Goal: Information Seeking & Learning: Check status

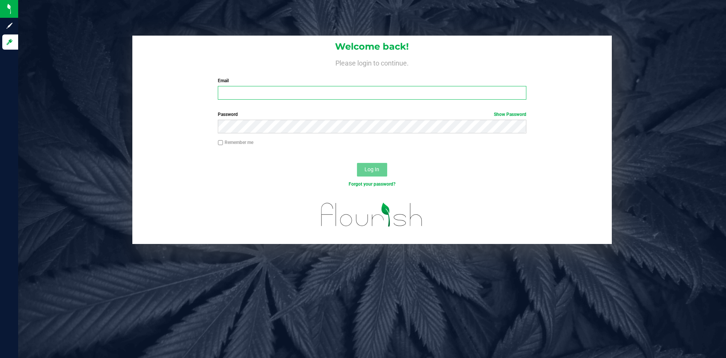
type input "[PERSON_NAME][EMAIL_ADDRESS][DOMAIN_NAME]"
click at [380, 172] on button "Log In" at bounding box center [372, 170] width 30 height 14
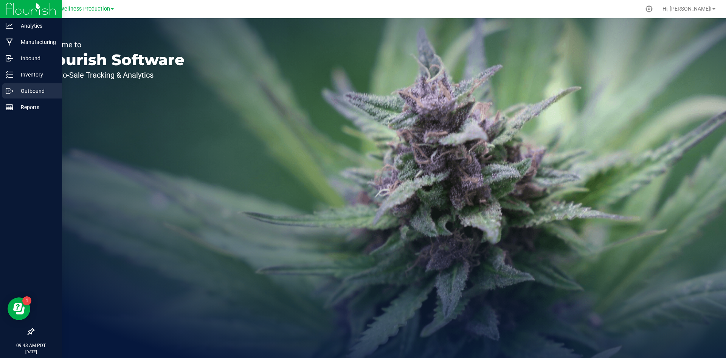
click at [48, 92] on p "Outbound" at bounding box center [35, 90] width 45 height 9
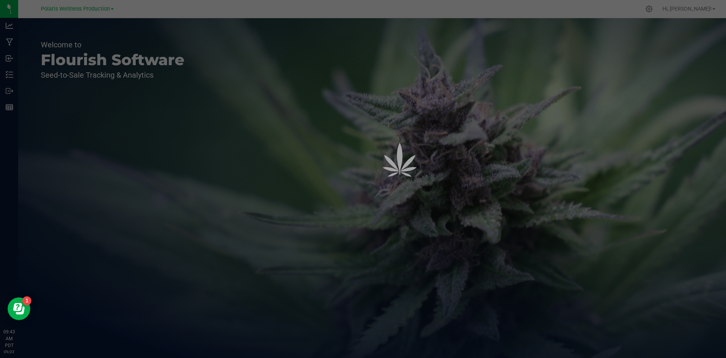
click at [109, 2] on div "Polaris Wellness Production" at bounding box center [78, 9] width 113 height 15
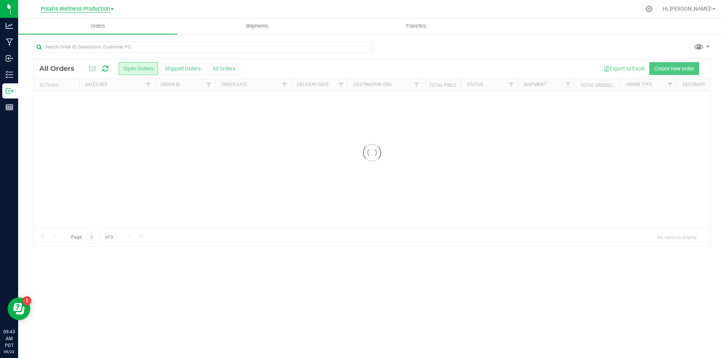
click at [95, 6] on span "Polaris Wellness Production" at bounding box center [75, 9] width 69 height 7
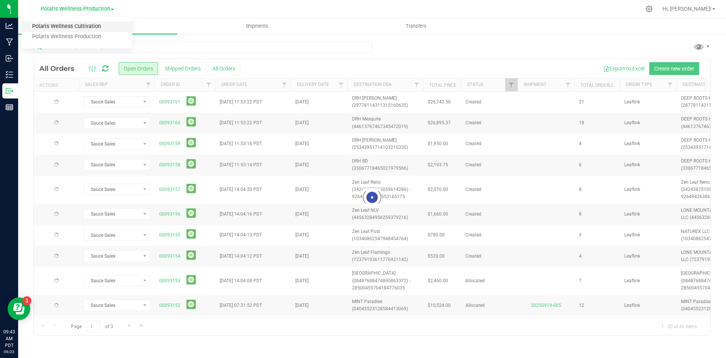
click at [93, 26] on link "Polaris Wellness Cultivation" at bounding box center [77, 27] width 110 height 10
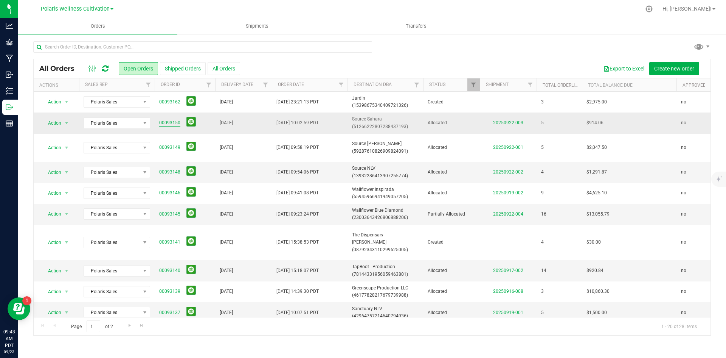
click at [169, 124] on link "00093150" at bounding box center [169, 122] width 21 height 7
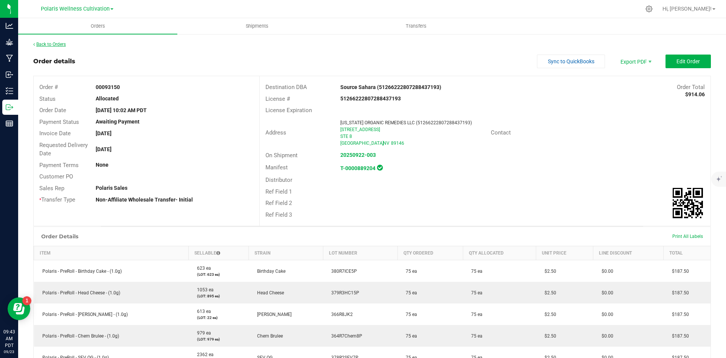
click at [47, 43] on link "Back to Orders" at bounding box center [49, 44] width 33 height 5
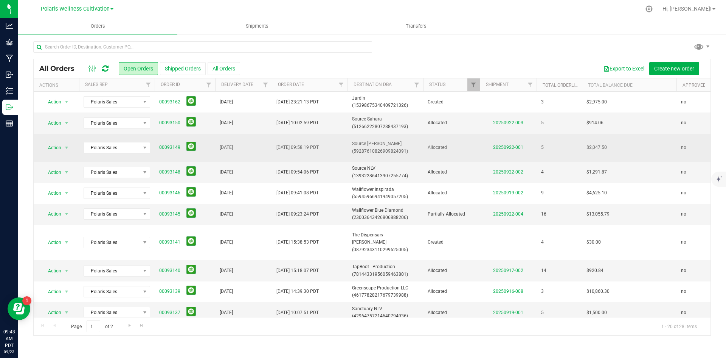
click at [163, 146] on link "00093149" at bounding box center [169, 147] width 21 height 7
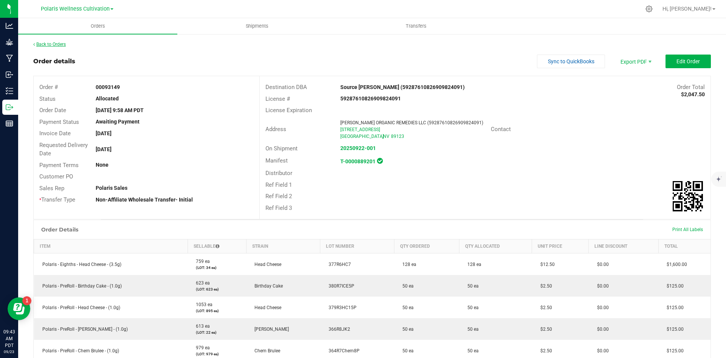
click at [62, 42] on link "Back to Orders" at bounding box center [49, 44] width 33 height 5
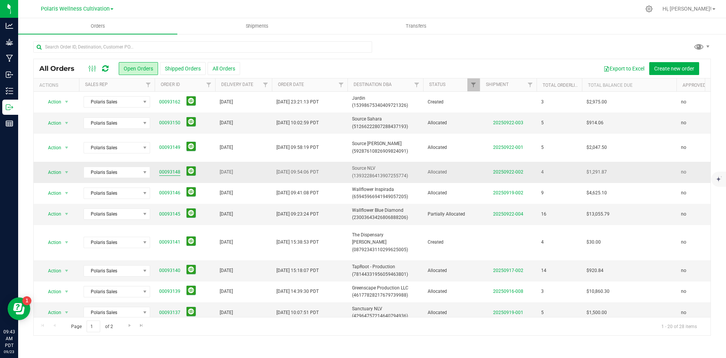
click at [174, 173] on link "00093148" at bounding box center [169, 171] width 21 height 7
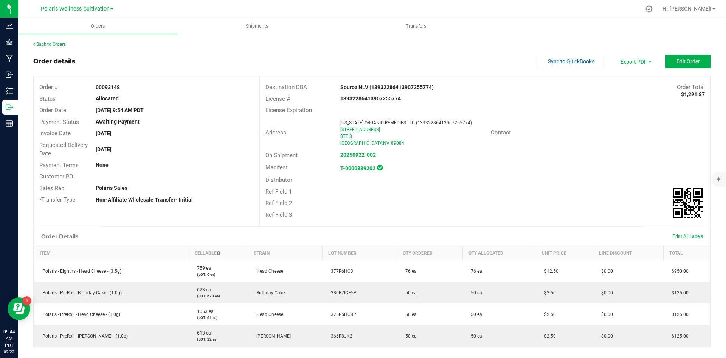
click at [59, 47] on div "Back to Orders" at bounding box center [372, 44] width 678 height 7
click at [66, 44] on link "Back to Orders" at bounding box center [49, 44] width 33 height 5
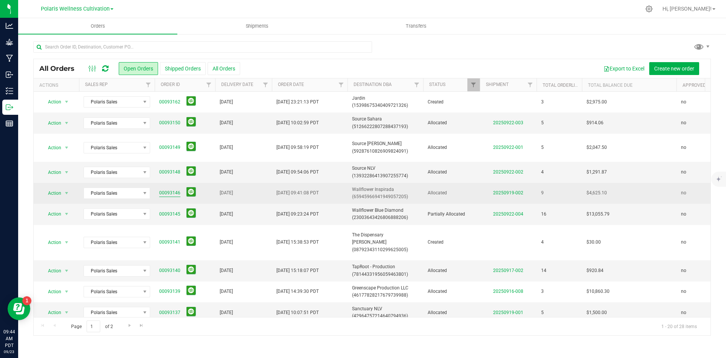
click at [174, 193] on link "00093146" at bounding box center [169, 192] width 21 height 7
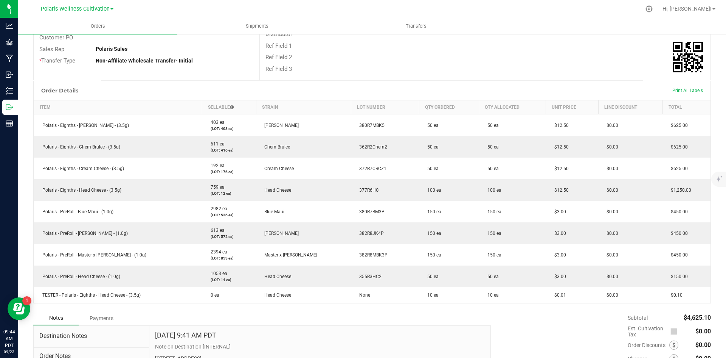
scroll to position [151, 0]
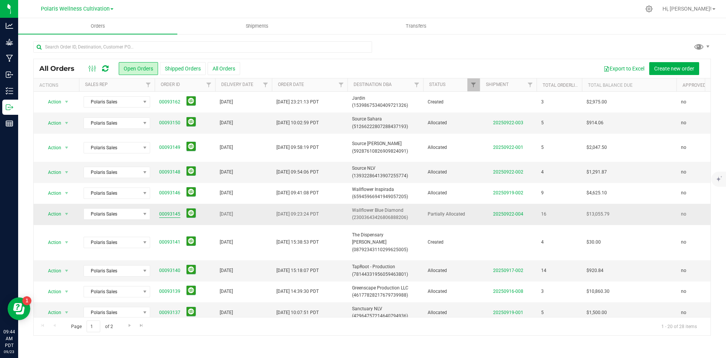
click at [169, 212] on link "00093145" at bounding box center [169, 213] width 21 height 7
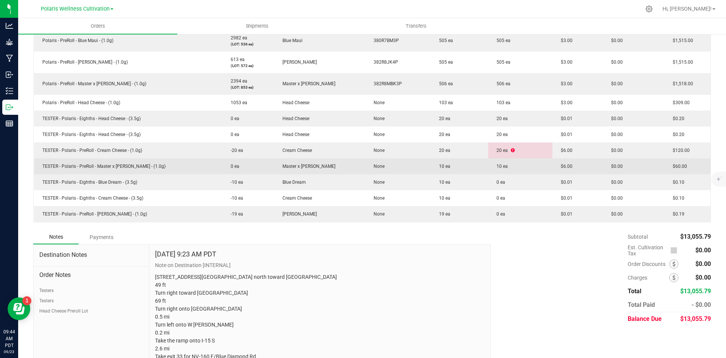
scroll to position [340, 0]
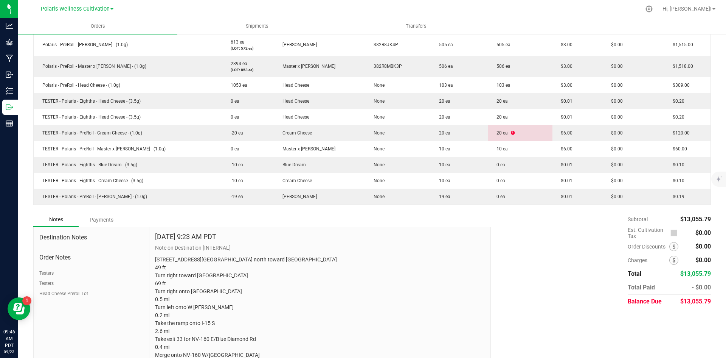
click at [548, 276] on div "Subtotal $13,055.79 Est. Cultivation Tax $0.00" at bounding box center [598, 260] width 226 height 96
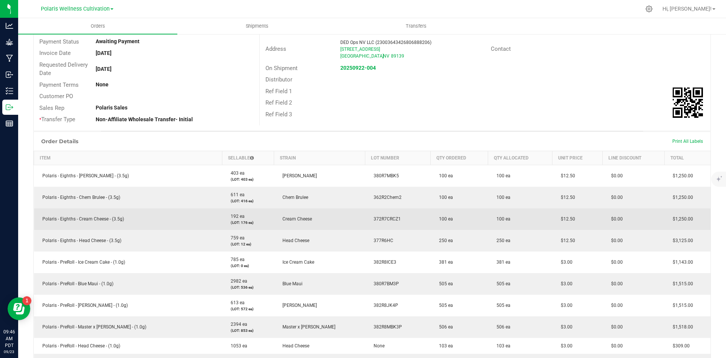
scroll to position [76, 0]
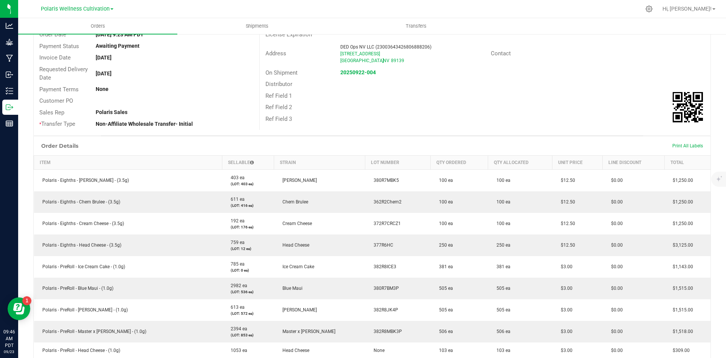
click at [582, 123] on div "Ref Field 3" at bounding box center [485, 119] width 451 height 12
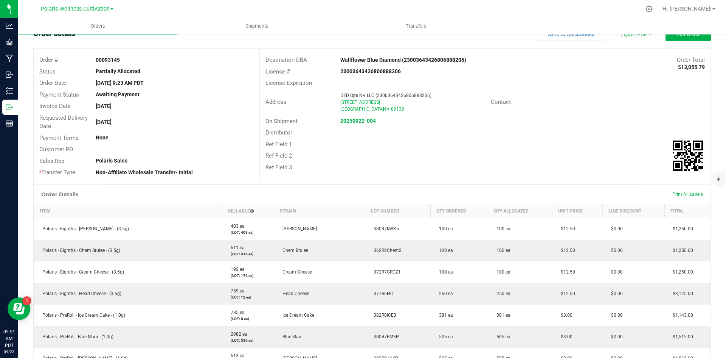
scroll to position [0, 0]
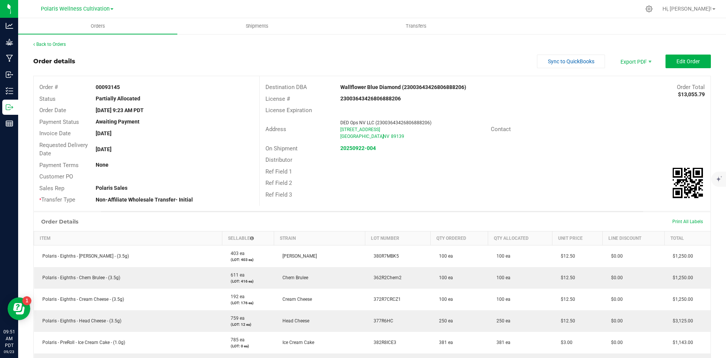
click at [485, 43] on div "Back to Orders" at bounding box center [372, 44] width 678 height 7
click at [59, 46] on link "Back to Orders" at bounding box center [49, 44] width 33 height 5
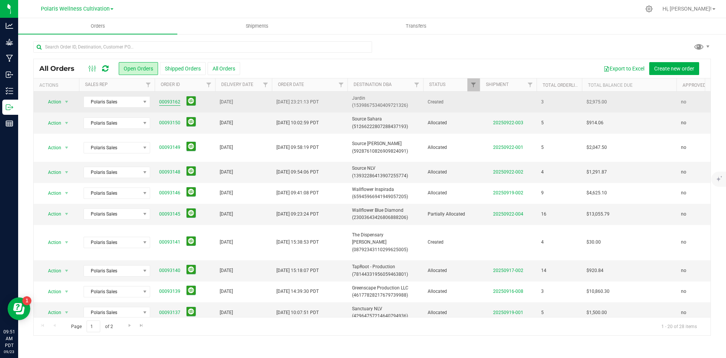
click at [170, 103] on link "00093162" at bounding box center [169, 101] width 21 height 7
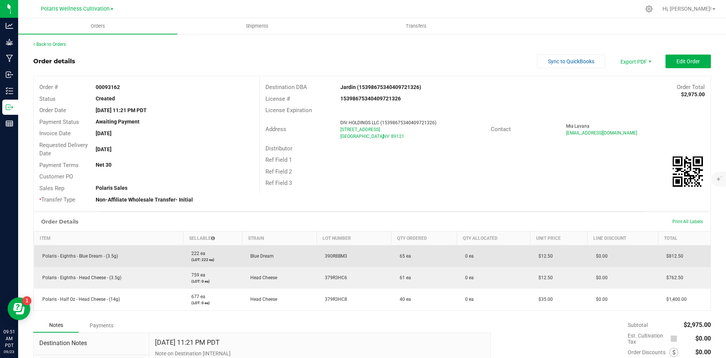
drag, startPoint x: 391, startPoint y: 257, endPoint x: 417, endPoint y: 255, distance: 25.4
click at [417, 255] on td "65 ea" at bounding box center [425, 256] width 66 height 22
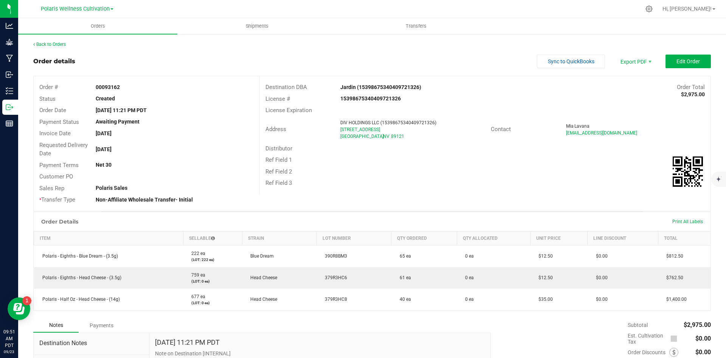
click at [445, 164] on div "Ref Field 1" at bounding box center [485, 160] width 451 height 12
drag, startPoint x: 92, startPoint y: 144, endPoint x: 130, endPoint y: 154, distance: 38.6
click at [127, 154] on div "Requested Delivery Date [DATE]" at bounding box center [147, 149] width 226 height 20
click at [136, 153] on div "Requested Delivery Date [DATE]" at bounding box center [147, 149] width 226 height 20
click at [437, 71] on outbound-order-header "Order details Sync to QuickBooks Export PDF Edit Order Order # 00093162 Status …" at bounding box center [372, 132] width 678 height 157
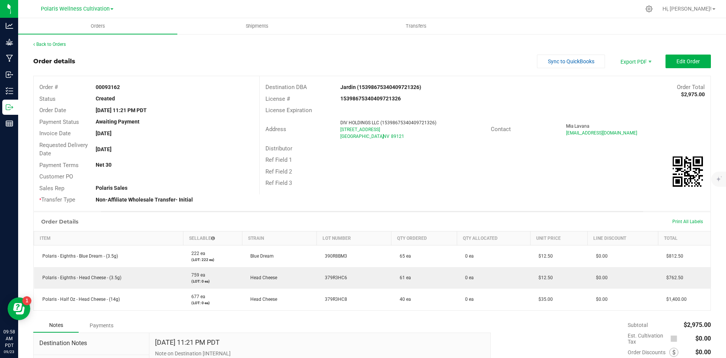
click at [126, 45] on div "Back to Orders" at bounding box center [372, 44] width 678 height 7
click at [53, 48] on div "Back to Orders Order details Sync to QuickBooks Export PDF Edit Order Order # 0…" at bounding box center [372, 339] width 678 height 596
drag, startPoint x: 65, startPoint y: 40, endPoint x: 70, endPoint y: 39, distance: 5.4
click at [66, 39] on div "Back to Orders Order details Sync to QuickBooks Export PDF Edit Order Order # 0…" at bounding box center [372, 338] width 708 height 611
click at [62, 43] on link "Back to Orders" at bounding box center [49, 44] width 33 height 5
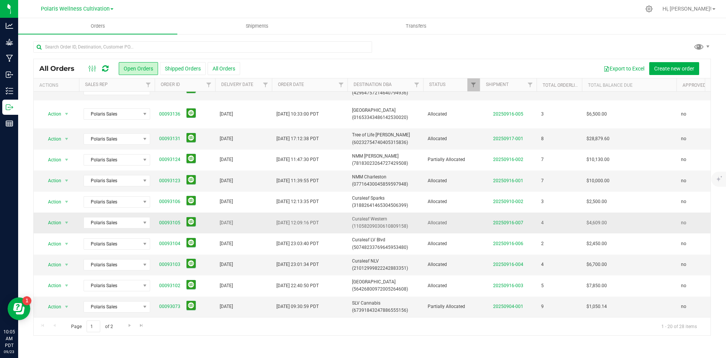
scroll to position [229, 0]
drag, startPoint x: 91, startPoint y: 44, endPoint x: 82, endPoint y: 45, distance: 9.1
click at [89, 44] on input "text" at bounding box center [202, 46] width 339 height 11
type input "wall"
